Goal: Task Accomplishment & Management: Manage account settings

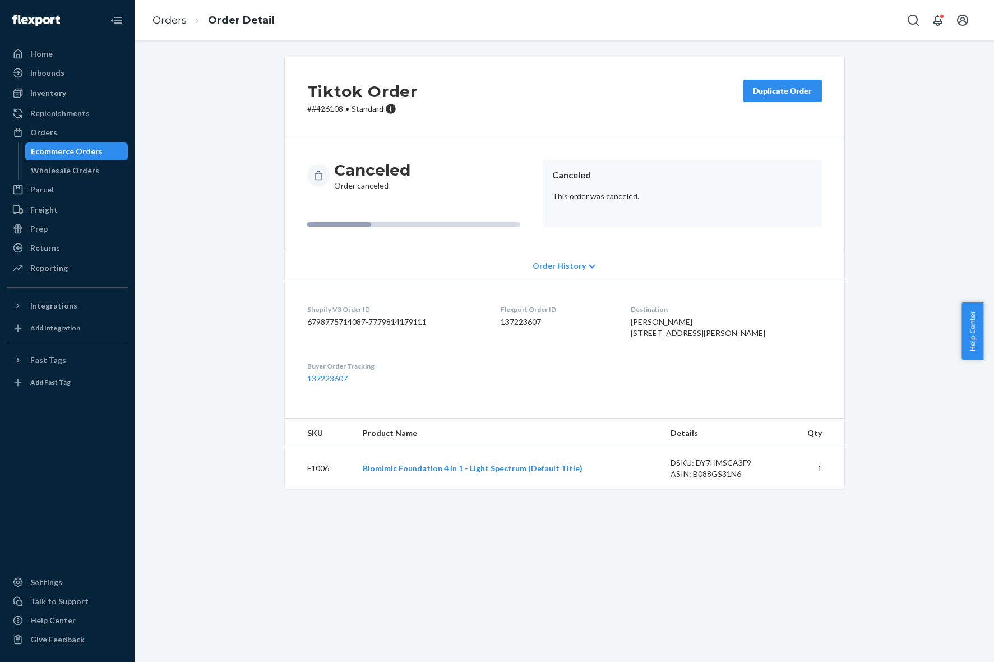
click at [65, 57] on div "Home" at bounding box center [67, 54] width 119 height 16
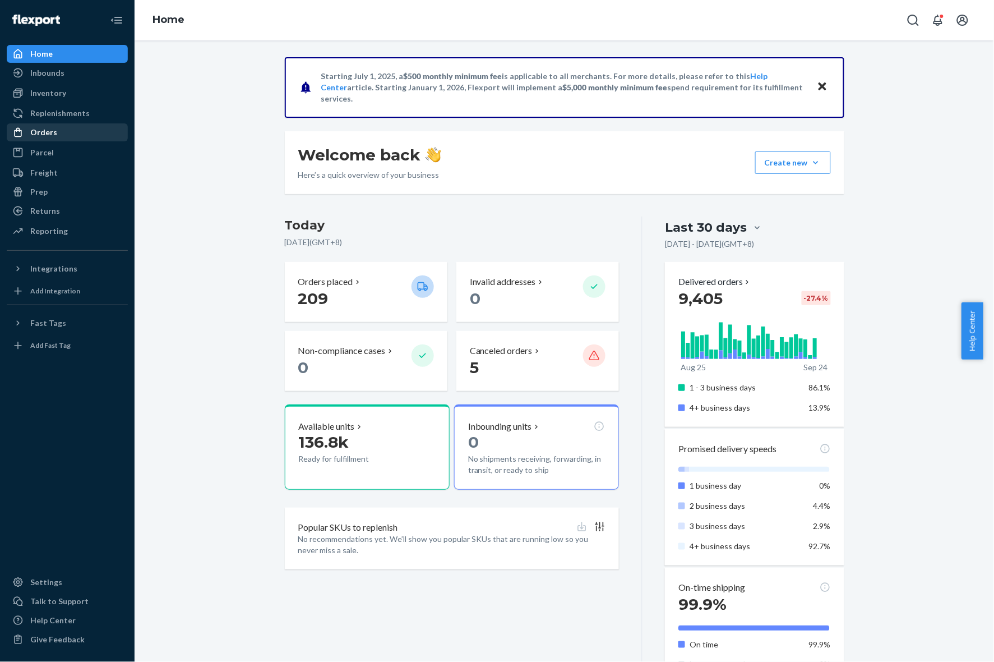
click at [59, 139] on div "Orders" at bounding box center [67, 133] width 119 height 16
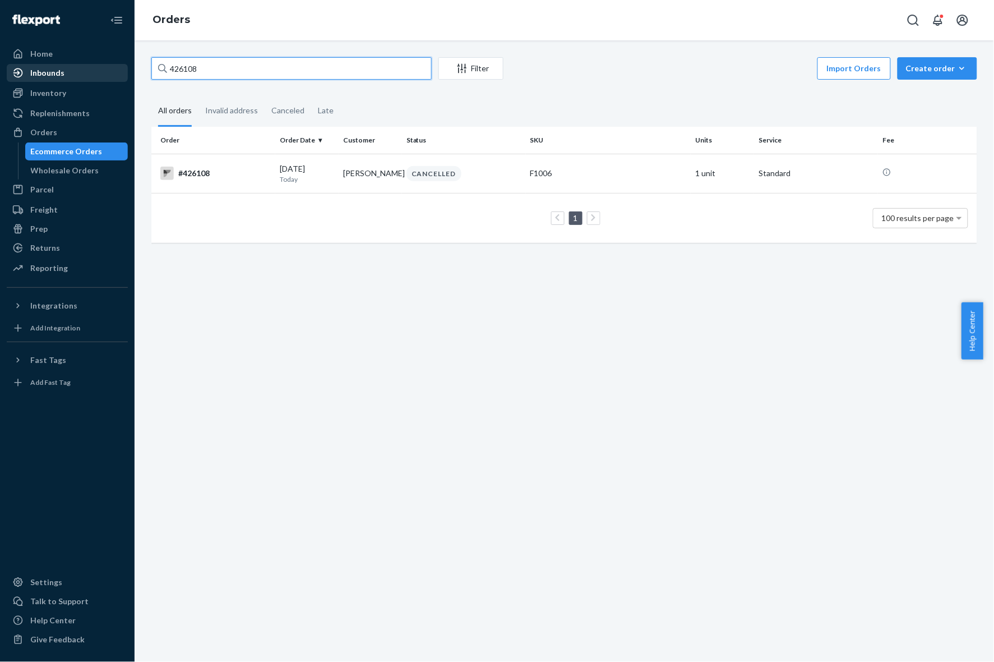
drag, startPoint x: 278, startPoint y: 69, endPoint x: 21, endPoint y: 68, distance: 256.9
click at [18, 69] on div "Home Inbounds Shipping Plans Problems Inventory Products Replenishments Orders …" at bounding box center [497, 331] width 994 height 662
paste input "5"
type input "426158"
click at [201, 172] on div "#426158" at bounding box center [215, 173] width 110 height 13
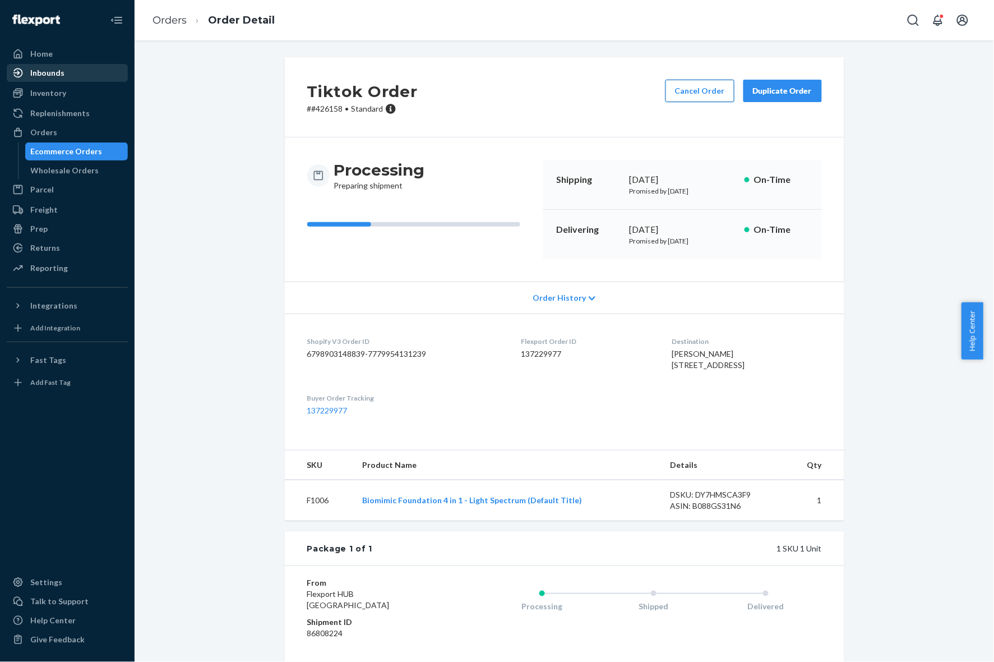
click at [694, 93] on button "Cancel Order" at bounding box center [700, 91] width 69 height 22
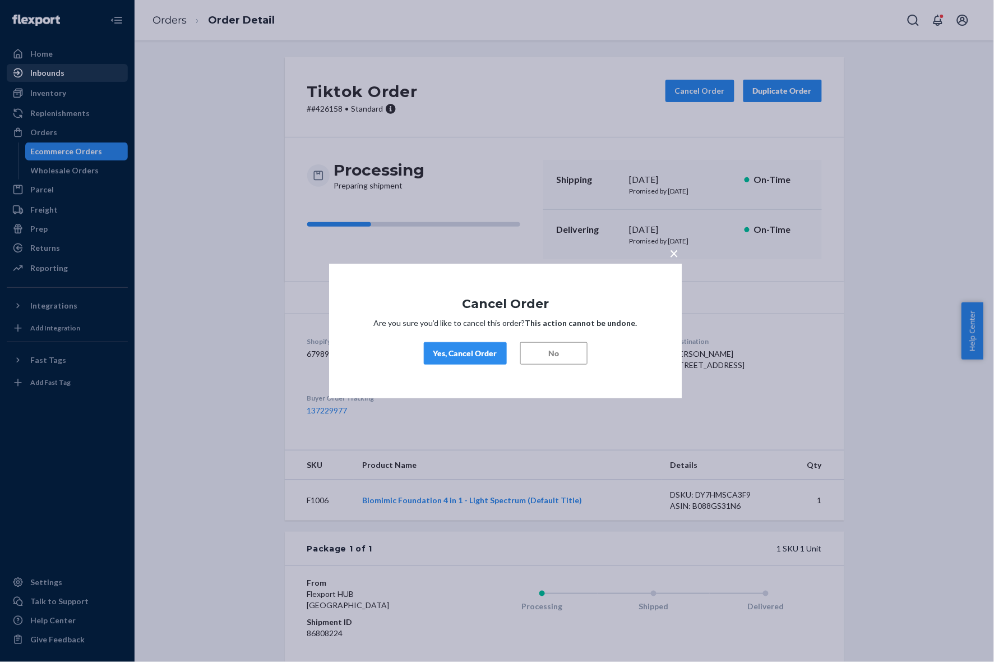
click at [481, 349] on div "Yes, Cancel Order" at bounding box center [466, 353] width 64 height 11
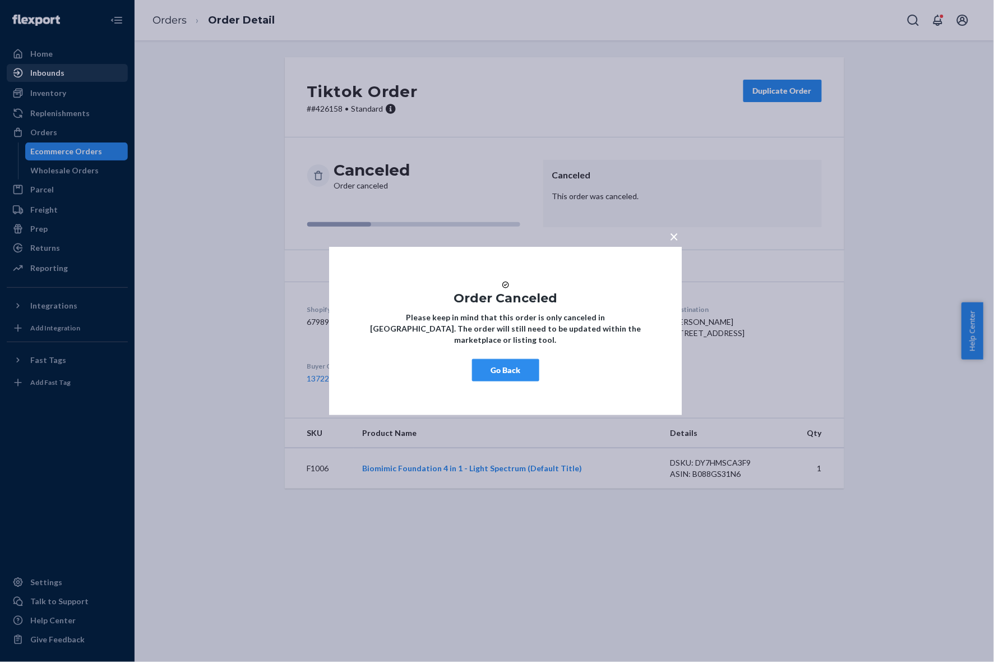
click at [506, 372] on button "Go Back" at bounding box center [505, 370] width 67 height 22
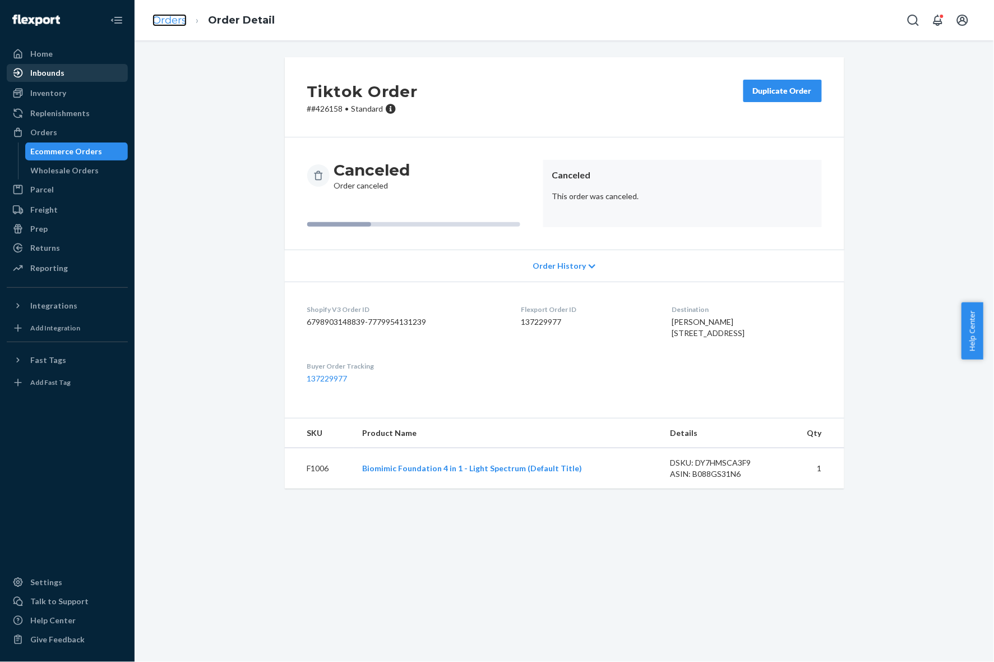
click at [178, 21] on link "Orders" at bounding box center [170, 20] width 34 height 12
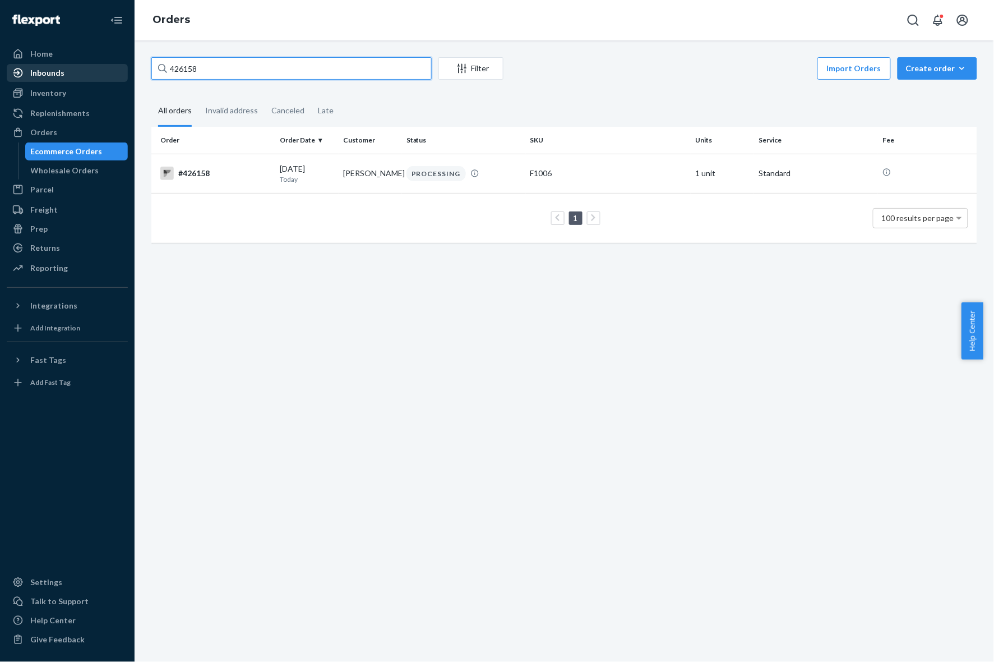
drag, startPoint x: 269, startPoint y: 74, endPoint x: 153, endPoint y: 73, distance: 116.7
click at [153, 73] on input "426158" at bounding box center [291, 68] width 280 height 22
paste input "72"
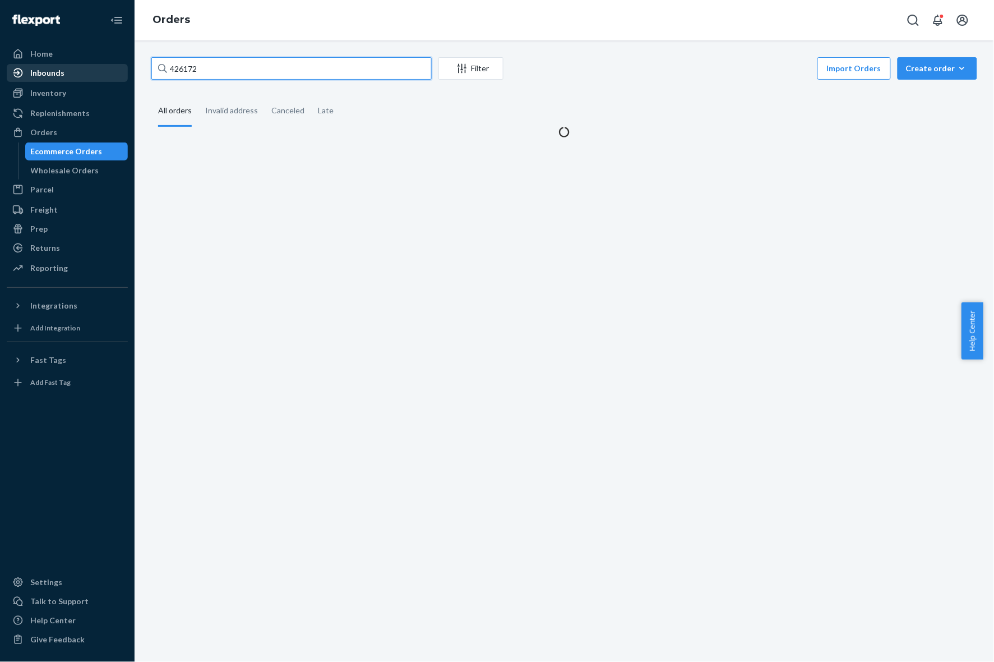
type input "426172"
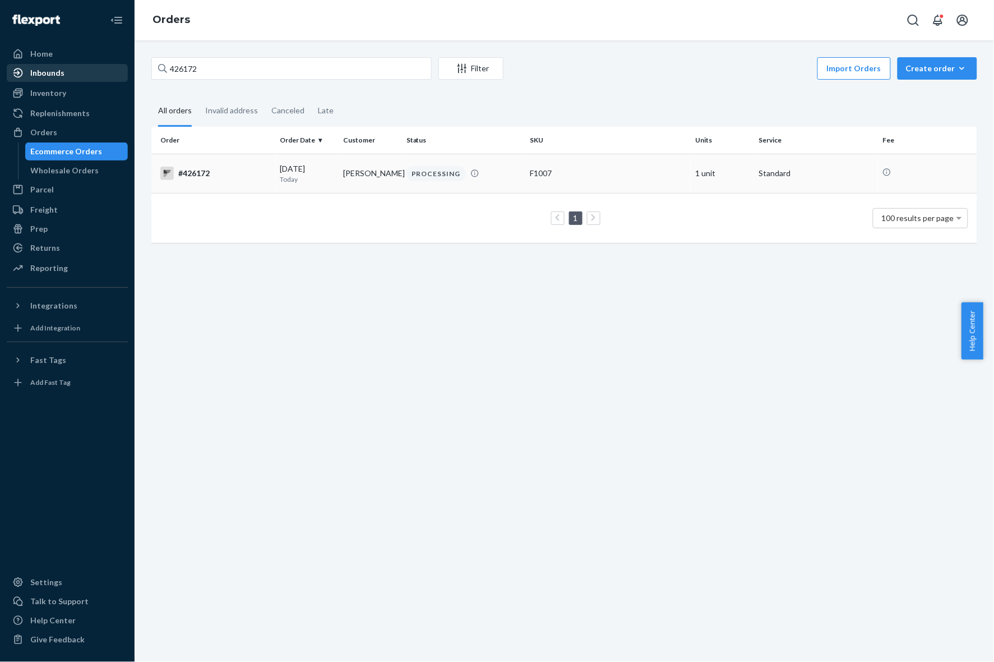
click at [289, 186] on td "[DATE] [DATE]" at bounding box center [306, 173] width 63 height 39
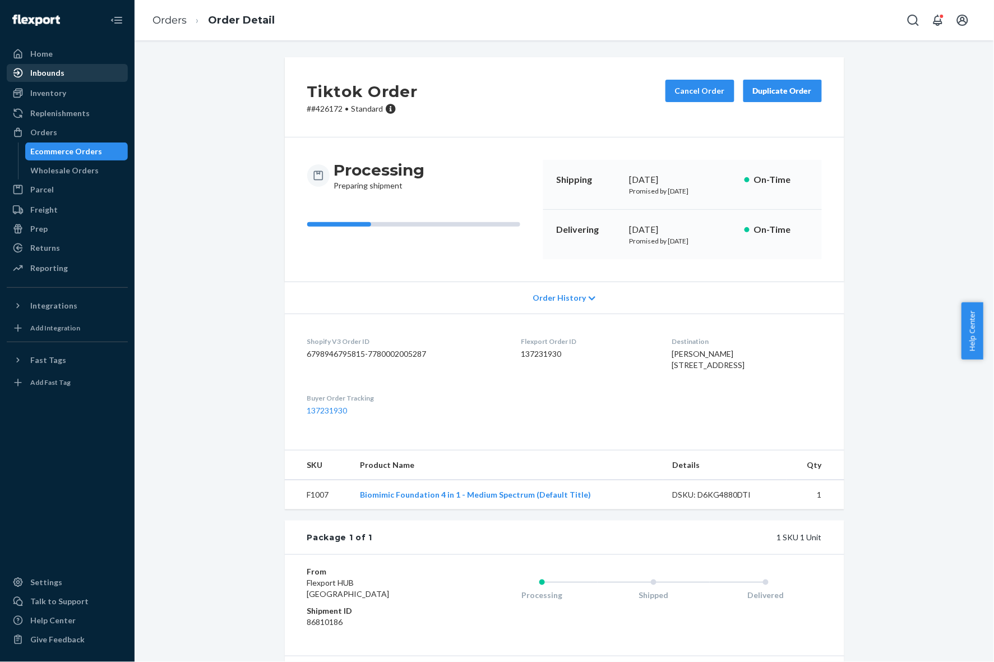
click at [696, 77] on div "Tiktok Order # #426172 • Standard Cancel Order Duplicate Order" at bounding box center [565, 97] width 560 height 80
click at [696, 82] on button "Cancel Order" at bounding box center [700, 91] width 69 height 22
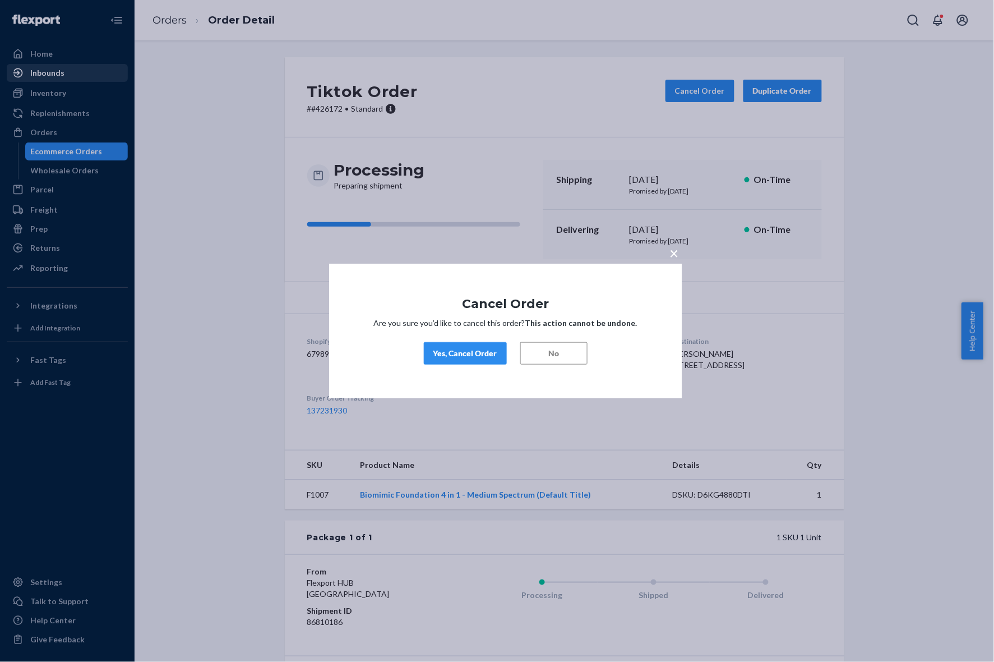
click at [452, 352] on div "Yes, Cancel Order" at bounding box center [466, 353] width 64 height 11
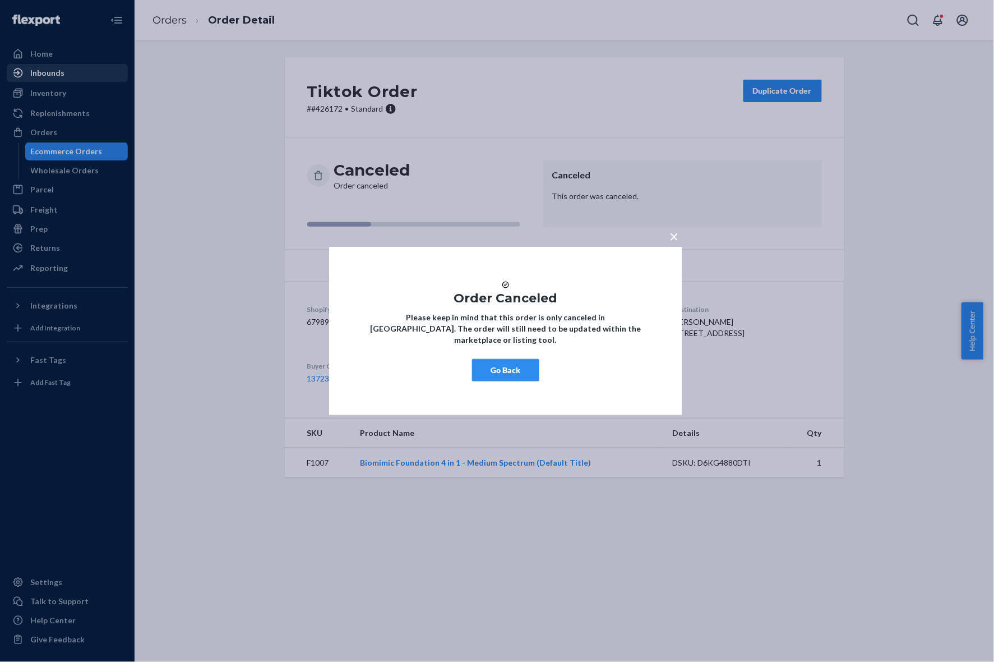
click at [532, 376] on button "Go Back" at bounding box center [505, 370] width 67 height 22
